Goal: Check status: Check status

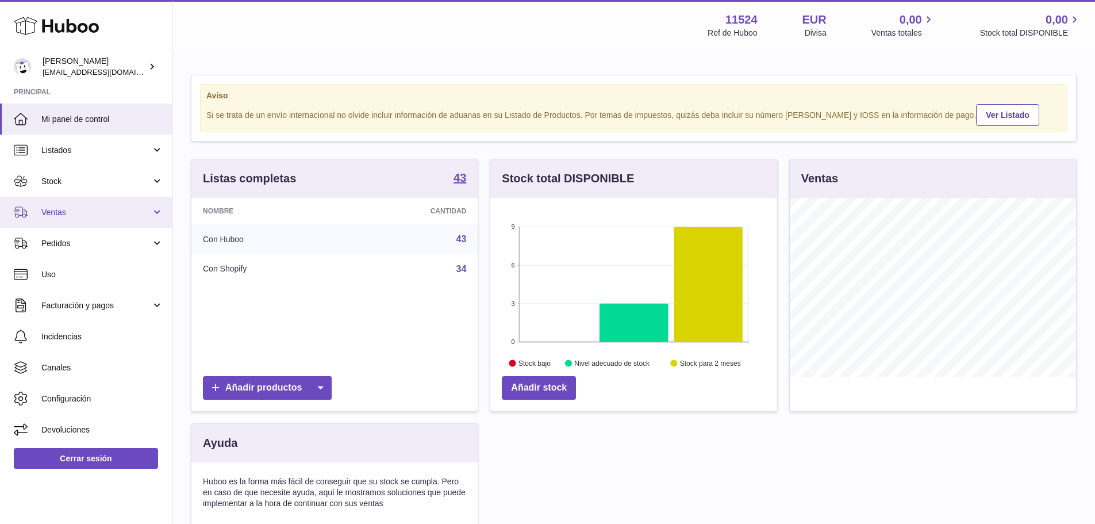
scroll to position [179, 287]
click at [75, 216] on span "Ventas" at bounding box center [96, 212] width 110 height 11
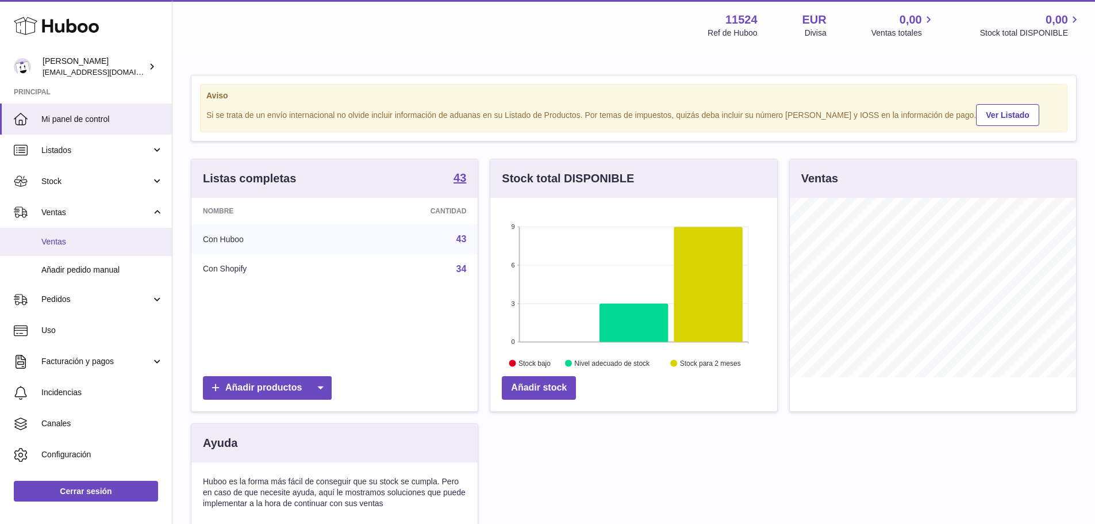
click at [79, 247] on span "Ventas" at bounding box center [102, 241] width 122 height 11
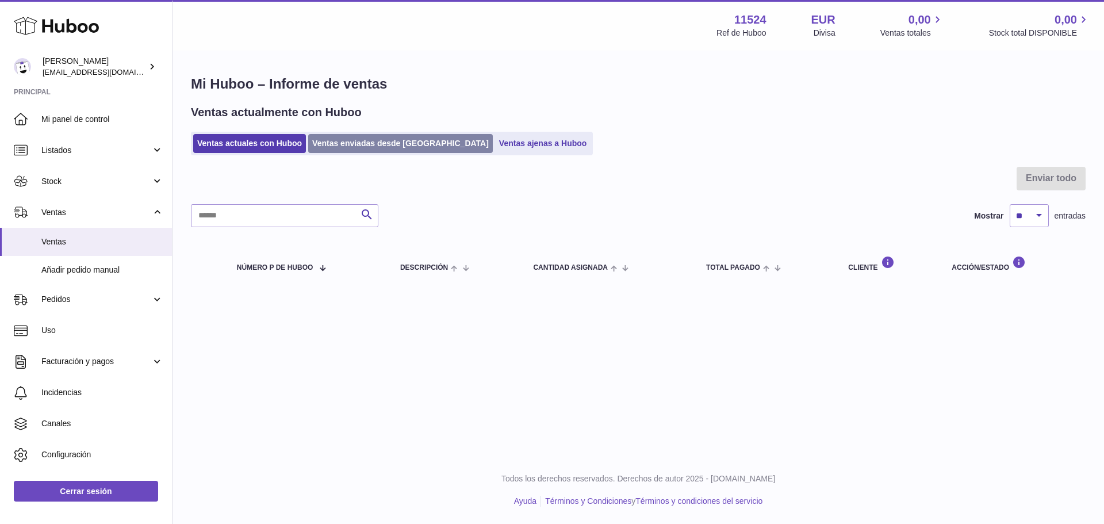
click at [350, 147] on link "Ventas enviadas desde Huboo" at bounding box center [400, 143] width 185 height 19
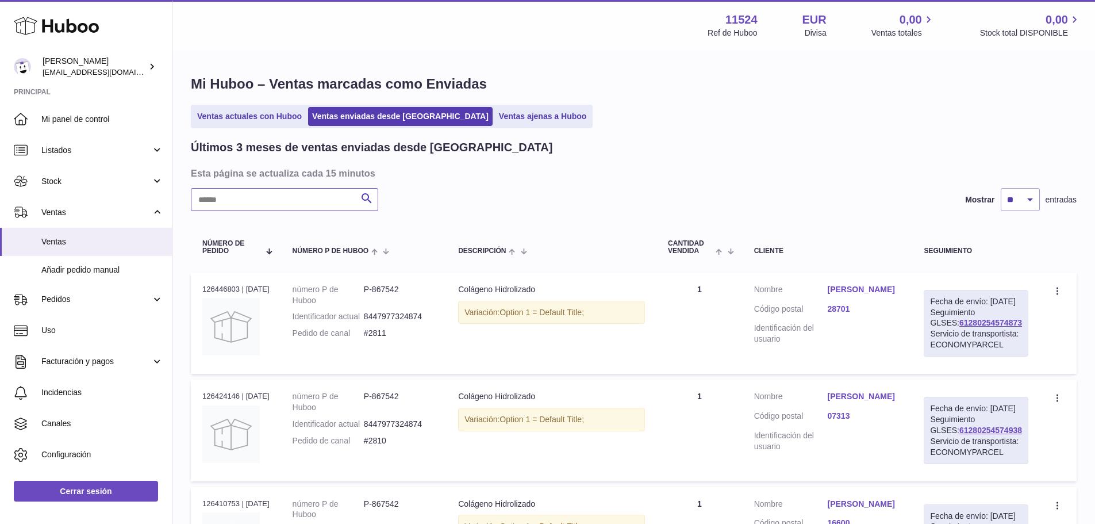
click at [312, 193] on input "text" at bounding box center [284, 199] width 187 height 23
paste input "**********"
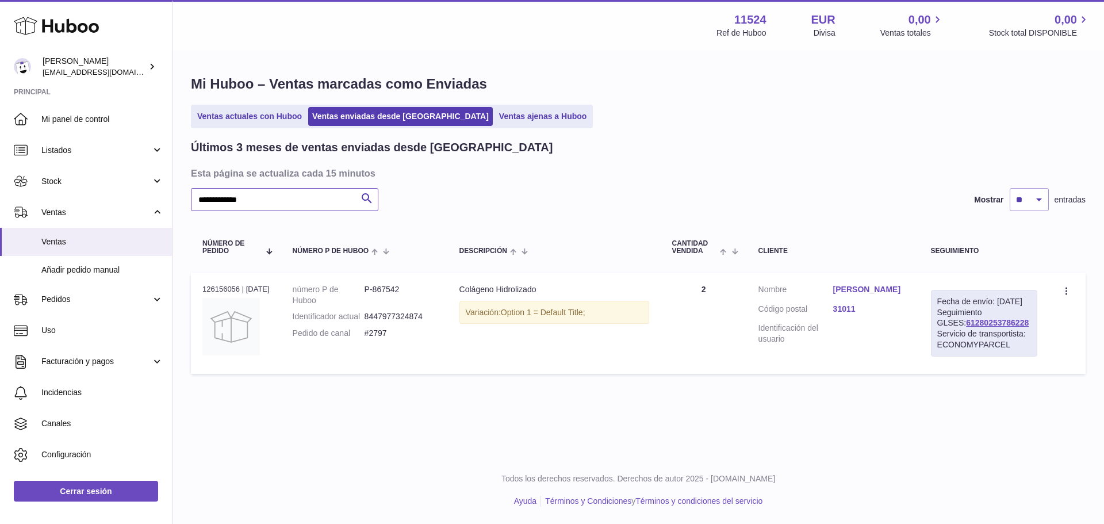
type input "**********"
click at [863, 289] on link "Claudia Gomez" at bounding box center [870, 289] width 75 height 11
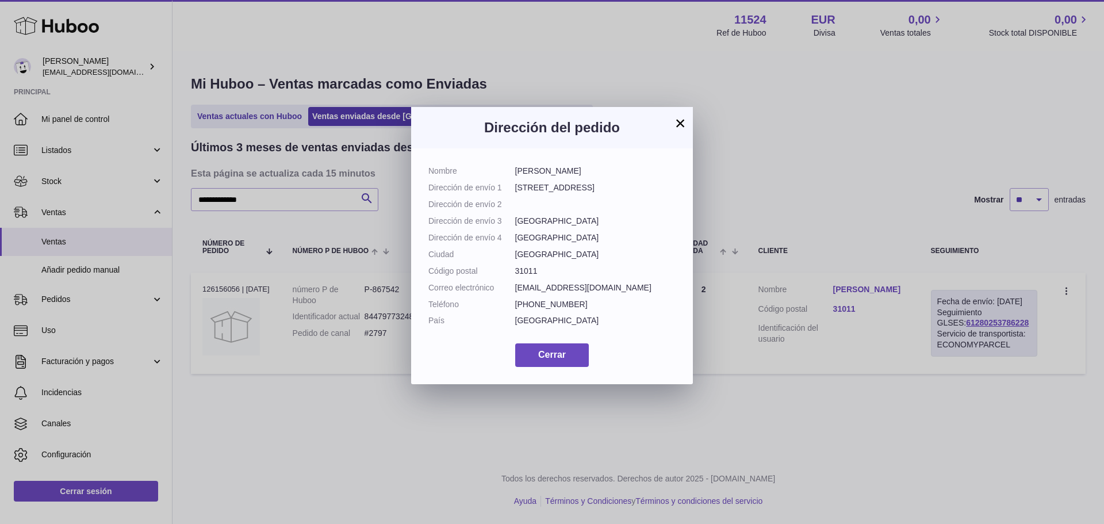
click at [676, 124] on button "×" at bounding box center [680, 123] width 14 height 14
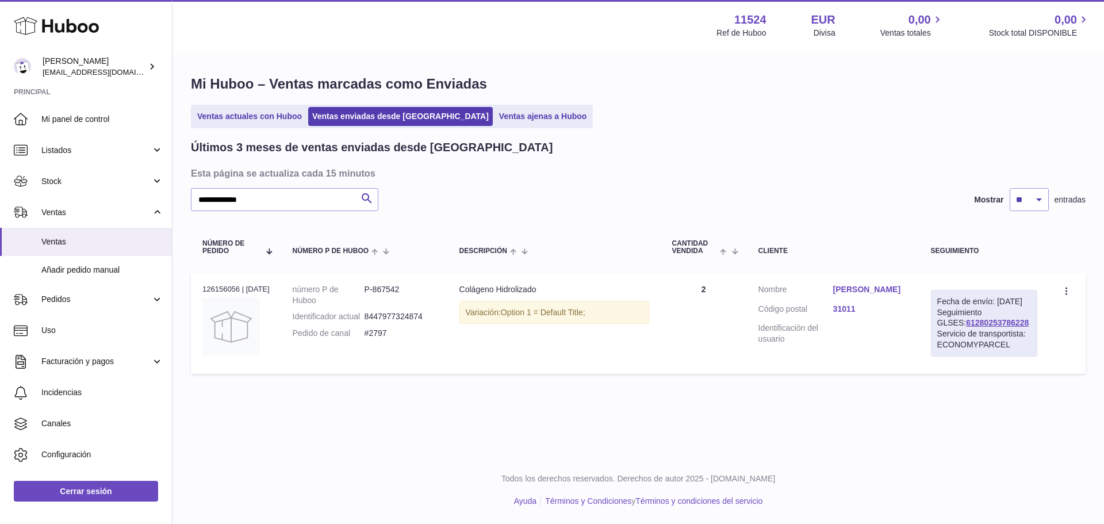
drag, startPoint x: 1008, startPoint y: 333, endPoint x: 935, endPoint y: 335, distance: 72.4
click at [935, 335] on div "Fecha de envío: 9º oct. 2025 Seguimiento GLSES: 61280253786228 Servicio de tran…" at bounding box center [984, 323] width 106 height 67
copy link "61280253786228"
drag, startPoint x: 369, startPoint y: 348, endPoint x: 362, endPoint y: 347, distance: 7.0
click at [362, 345] on dl "número P de Huboo P-867542 Identificador actual 8447977324874 Pedido de canal #…" at bounding box center [365, 314] width 144 height 61
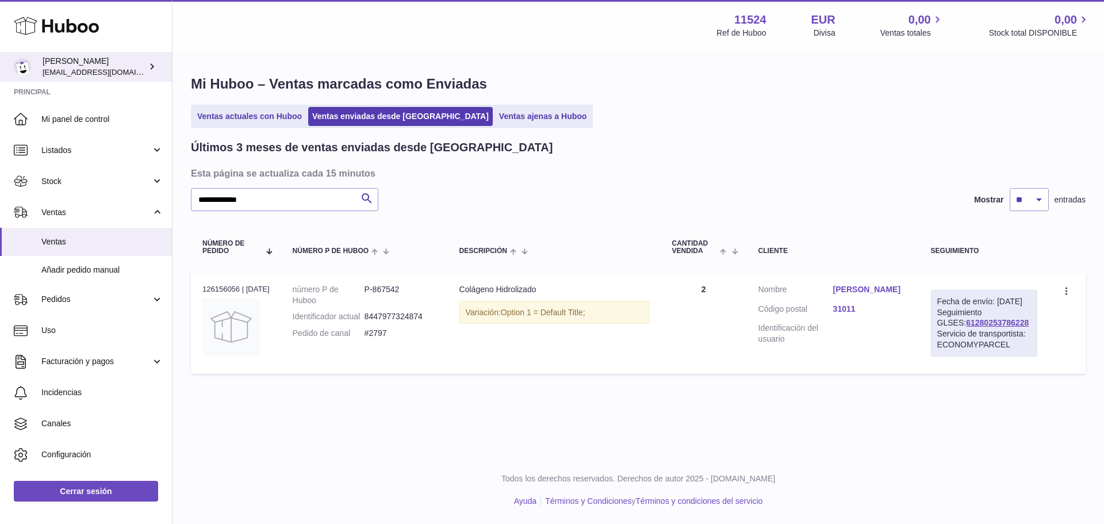
copy dl "#2797"
click at [870, 284] on link "Claudia Gomez" at bounding box center [870, 289] width 75 height 11
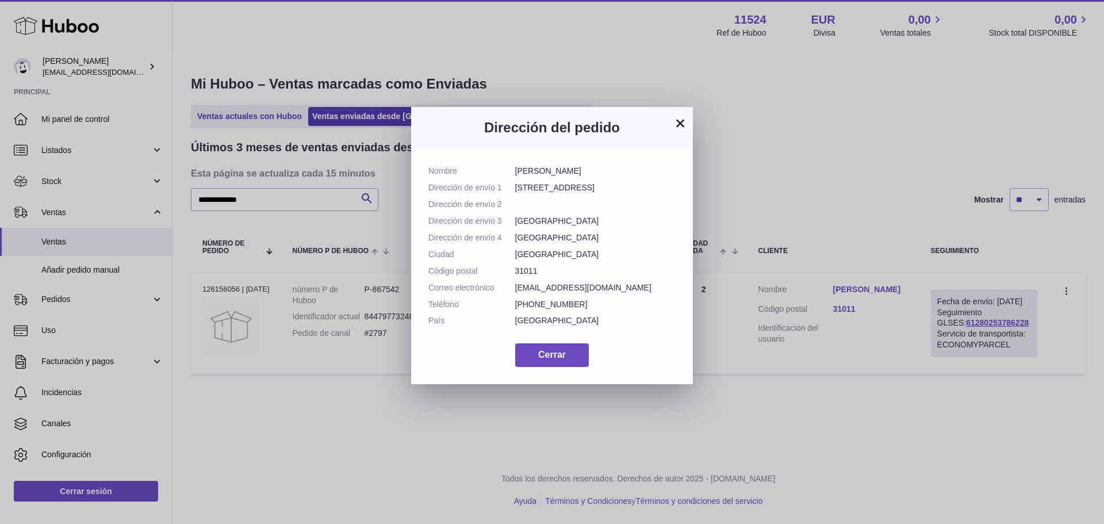
drag, startPoint x: 579, startPoint y: 171, endPoint x: 516, endPoint y: 178, distance: 64.2
click at [516, 178] on dl "Nombre Claudia Gomez Dirección de envío 1 Calle Monasterio de la Oliva 62 Direc…" at bounding box center [551, 249] width 247 height 166
copy dd "Claudia Gomez"
